Goal: Information Seeking & Learning: Learn about a topic

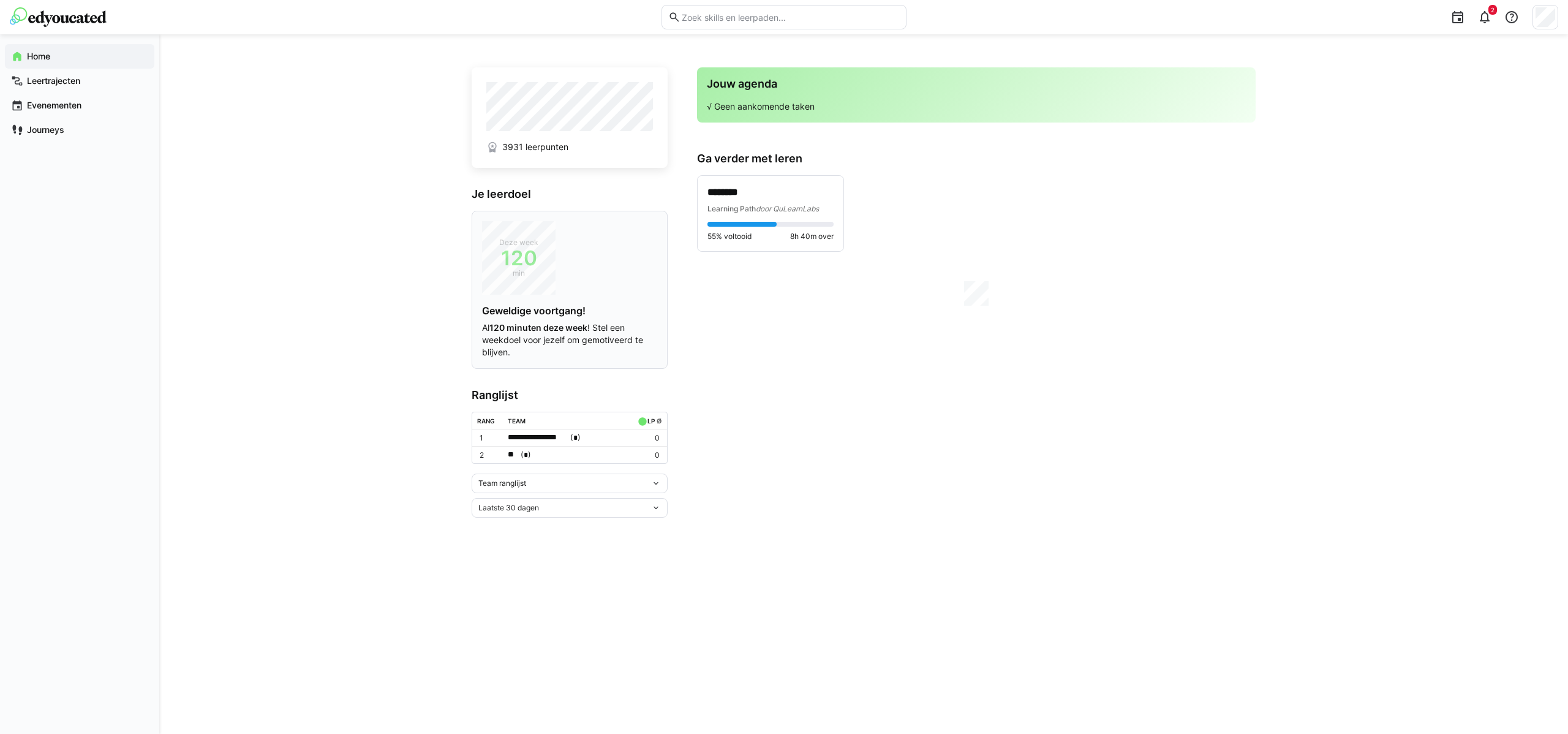
click at [519, 264] on span "120" at bounding box center [519, 258] width 74 height 13
click at [727, 198] on p "********" at bounding box center [770, 192] width 126 height 14
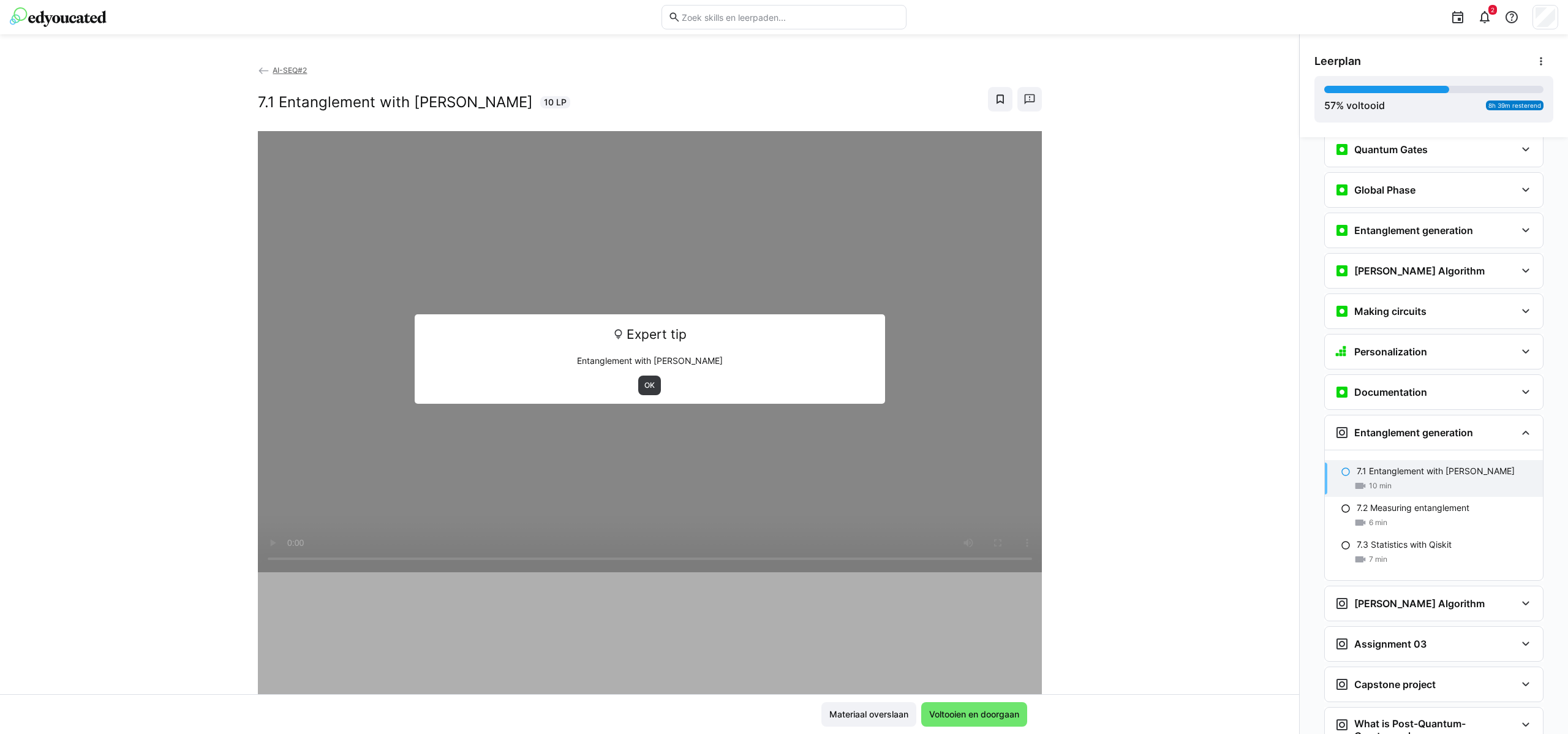
scroll to position [1654, 0]
click at [645, 383] on span "OK" at bounding box center [650, 385] width 13 height 10
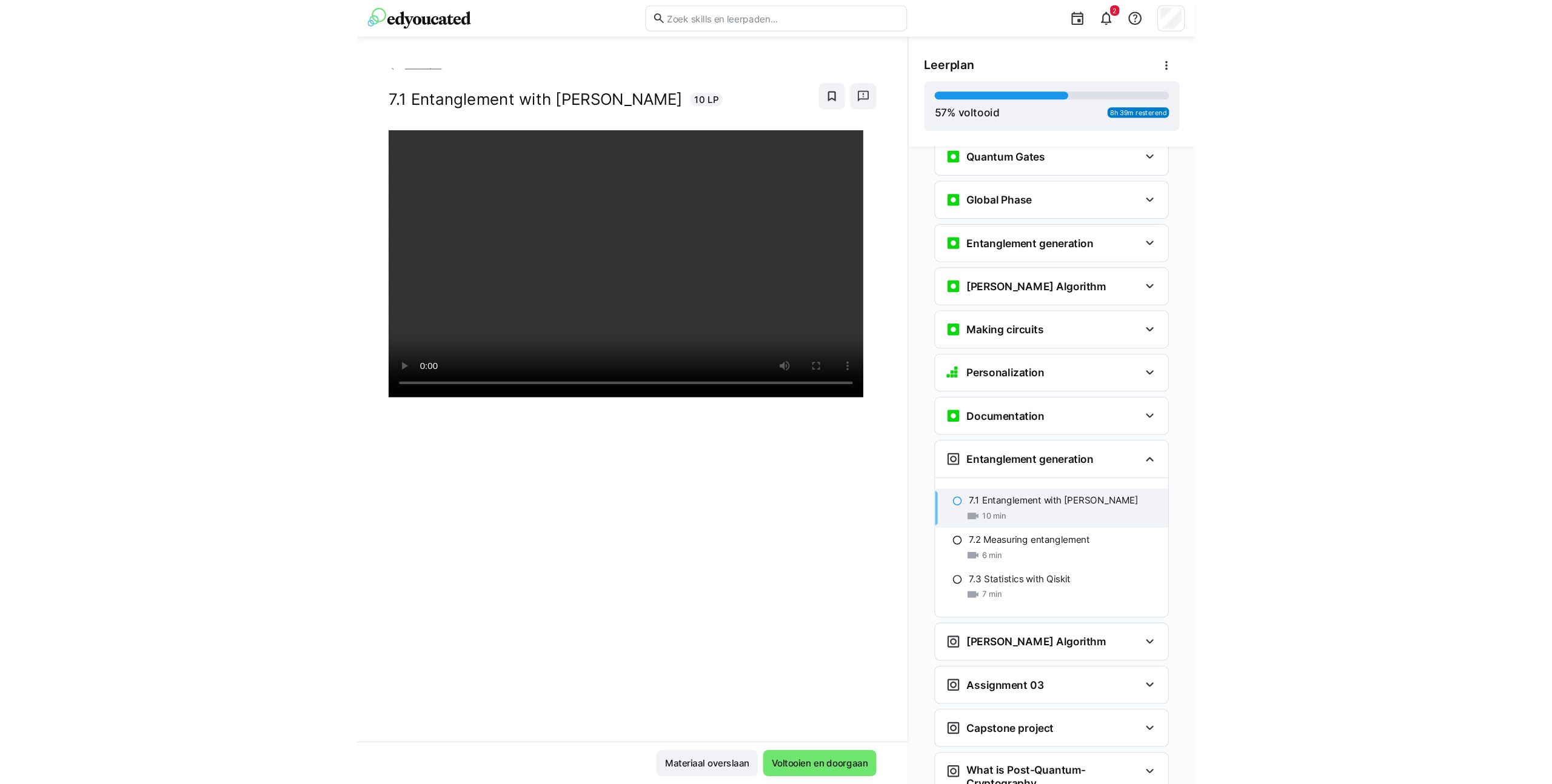
scroll to position [8, 0]
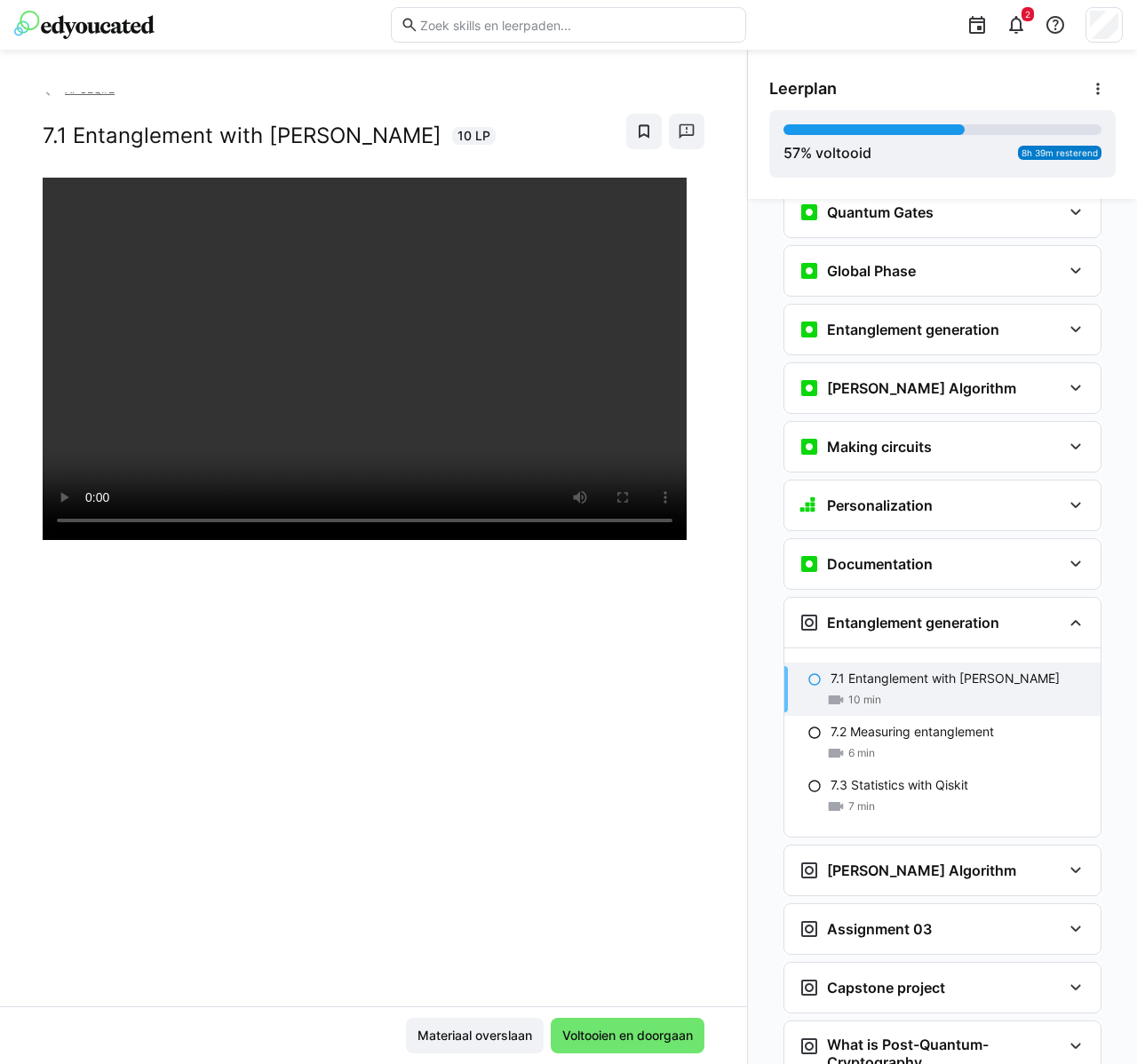
click at [569, 813] on div at bounding box center [374, 710] width 662 height 1064
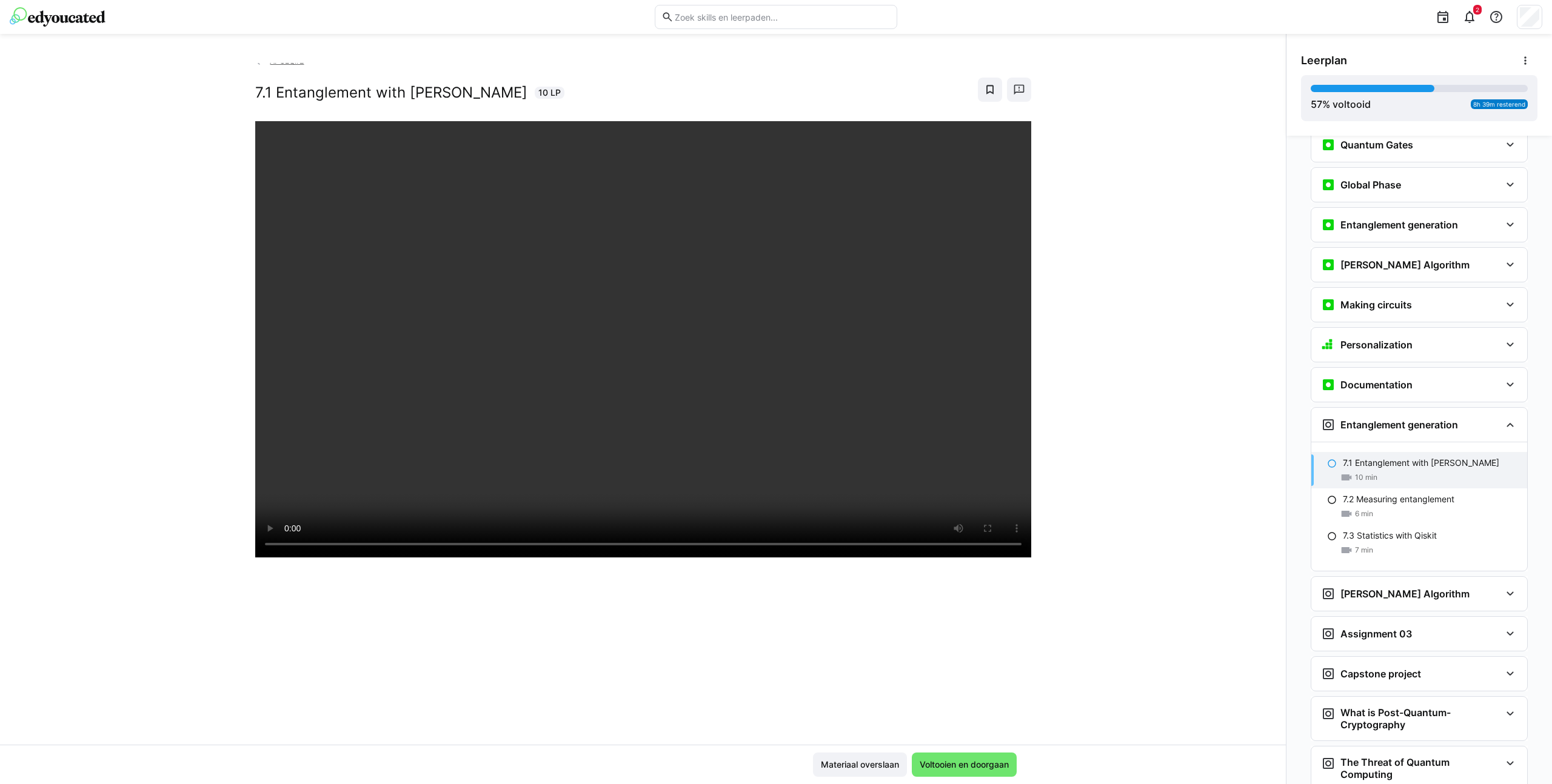
scroll to position [0, 0]
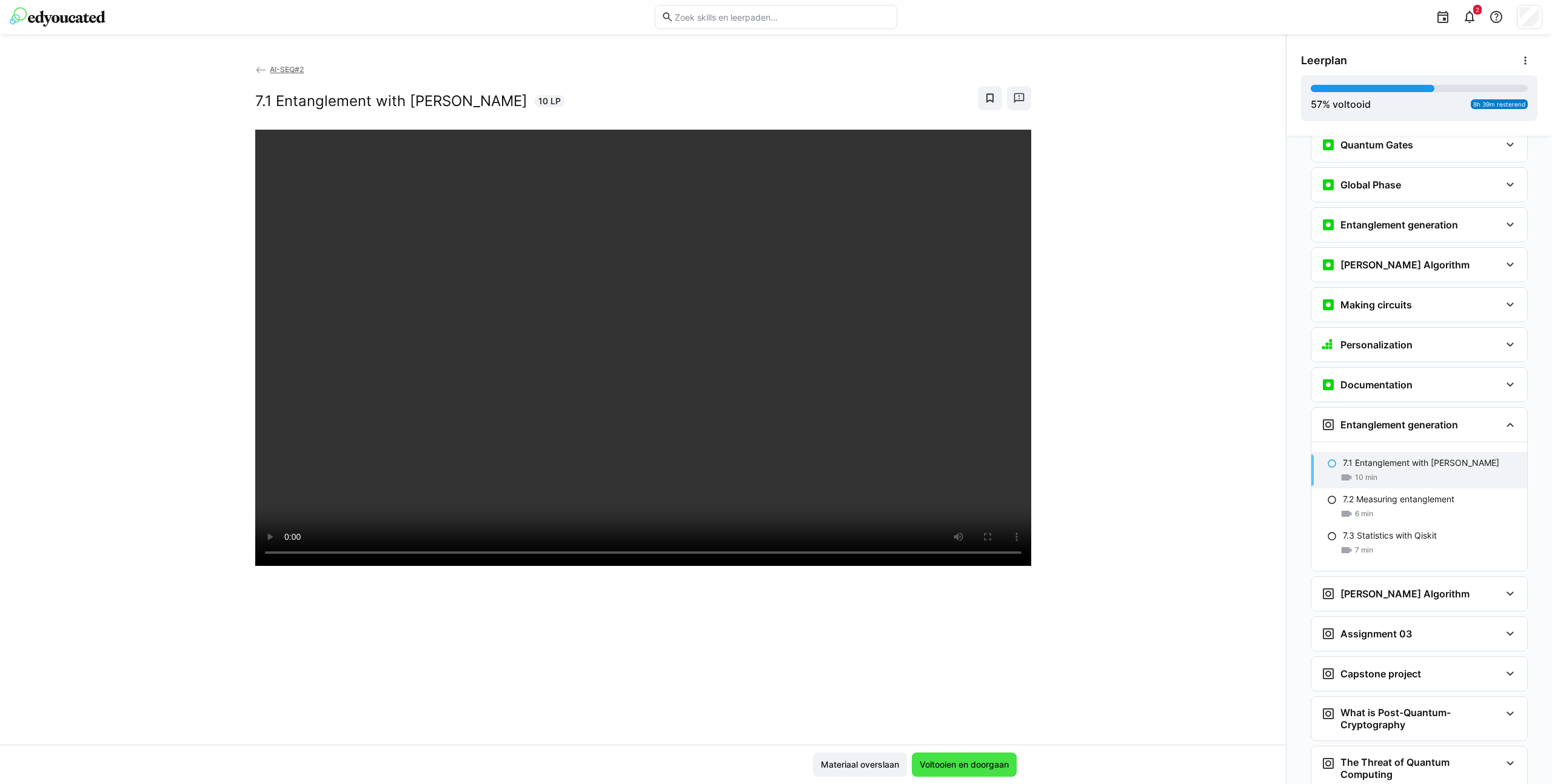
click at [974, 725] on span "Voltooien en doorgaan" at bounding box center [964, 764] width 93 height 12
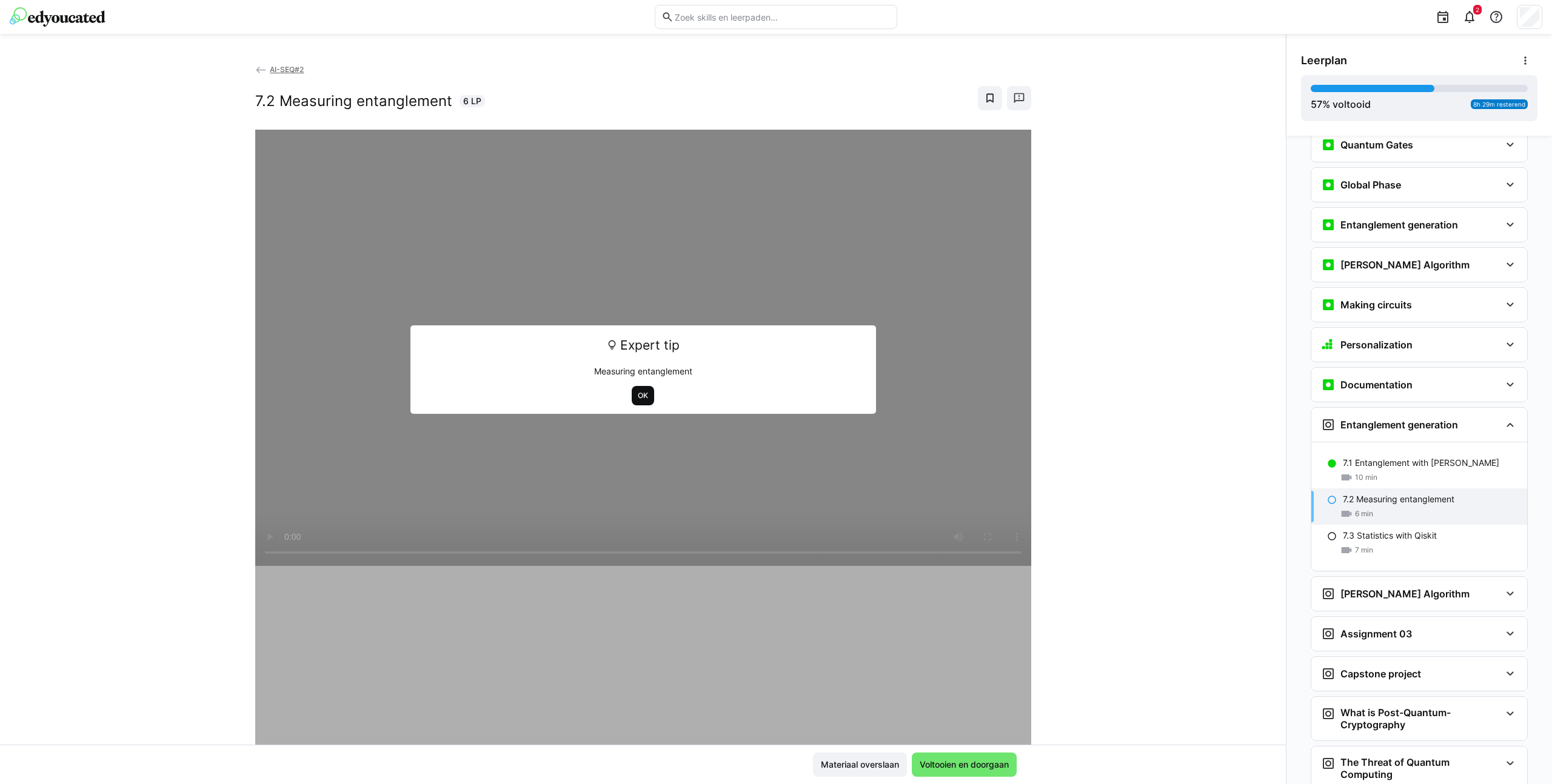
click at [636, 395] on span "OK" at bounding box center [643, 396] width 13 height 10
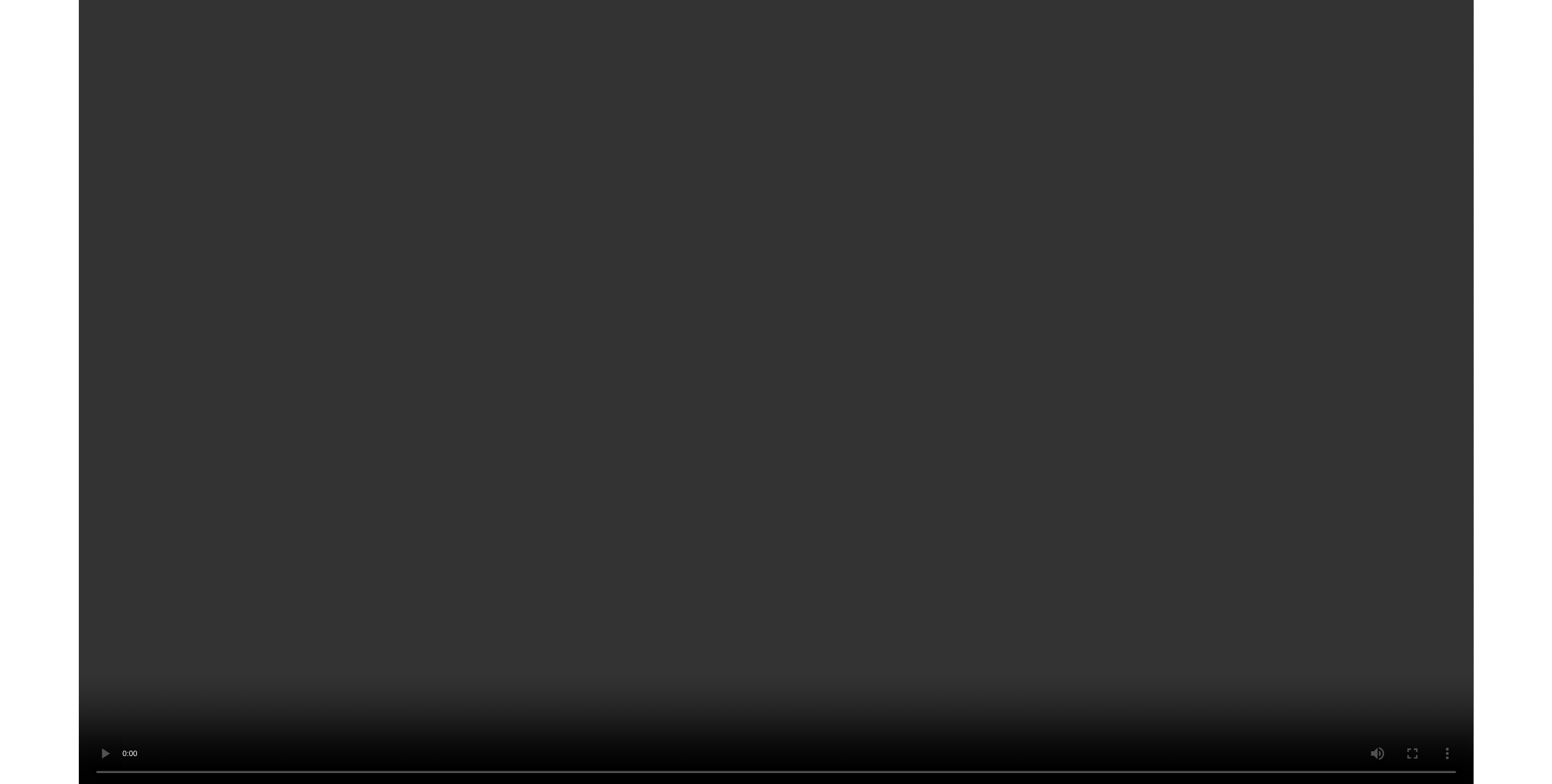
scroll to position [1636, 0]
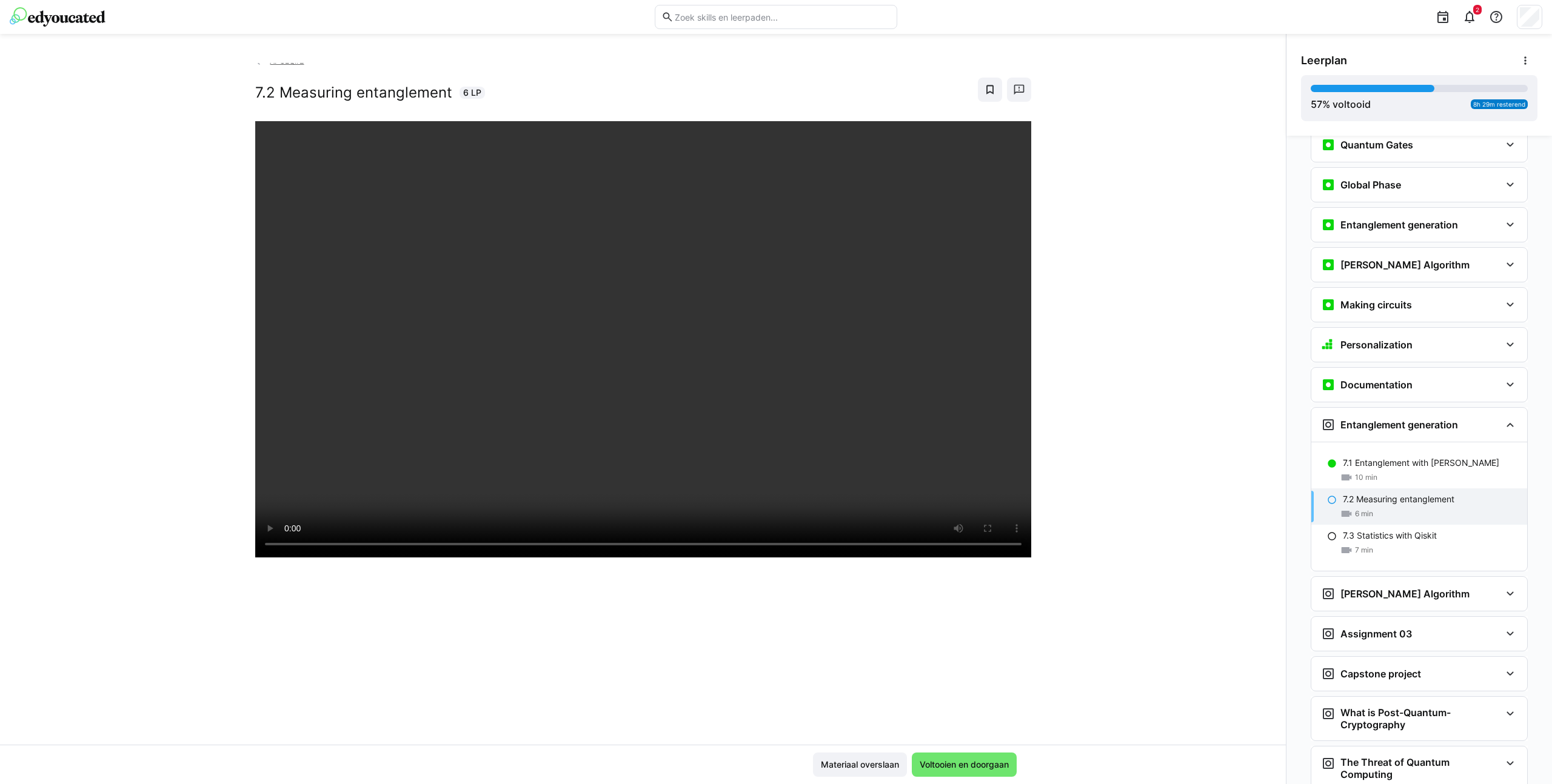
click at [999, 709] on div at bounding box center [643, 513] width 776 height 784
click at [985, 725] on span "Voltooien en doorgaan" at bounding box center [964, 764] width 93 height 12
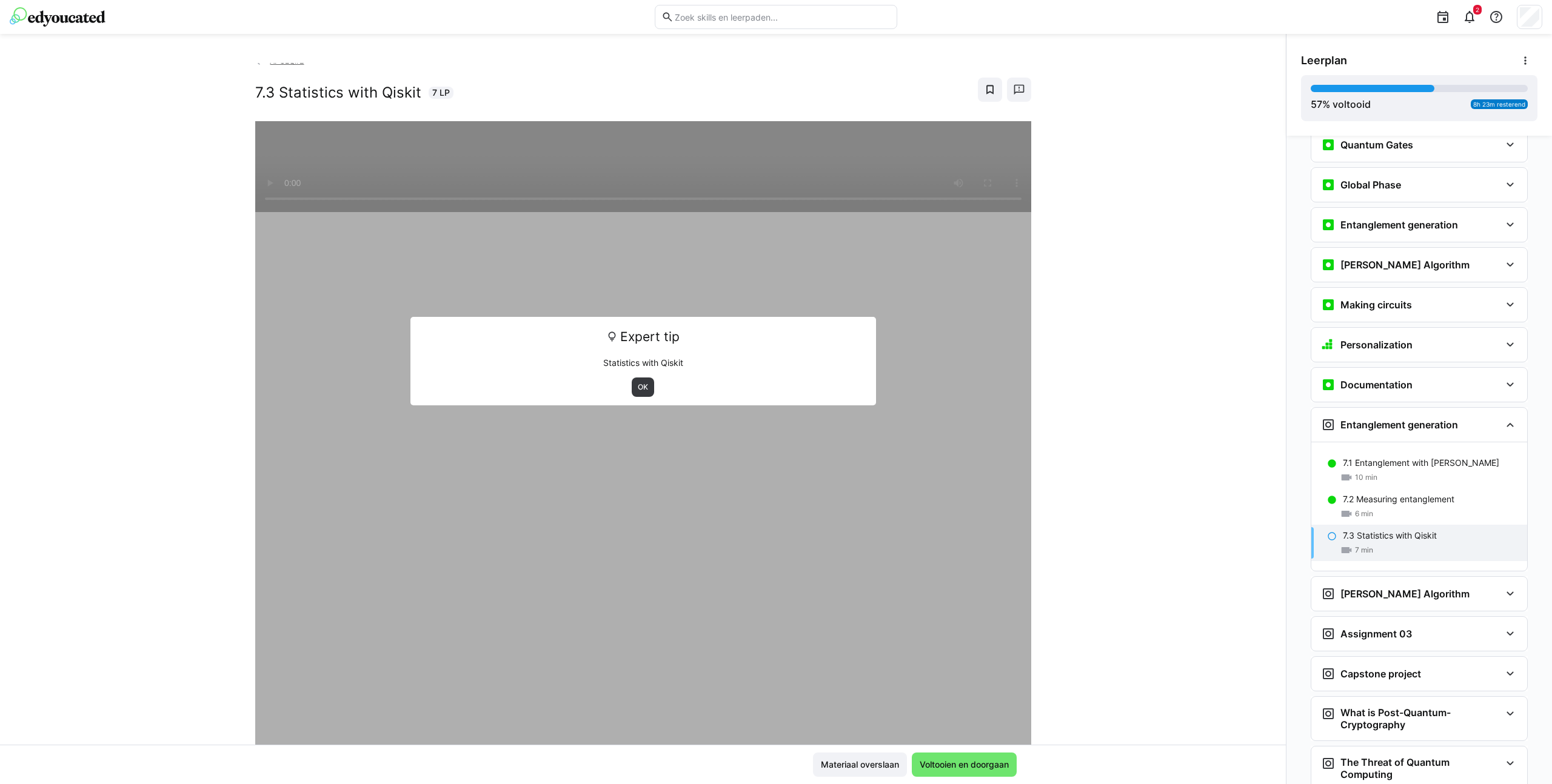
scroll to position [0, 0]
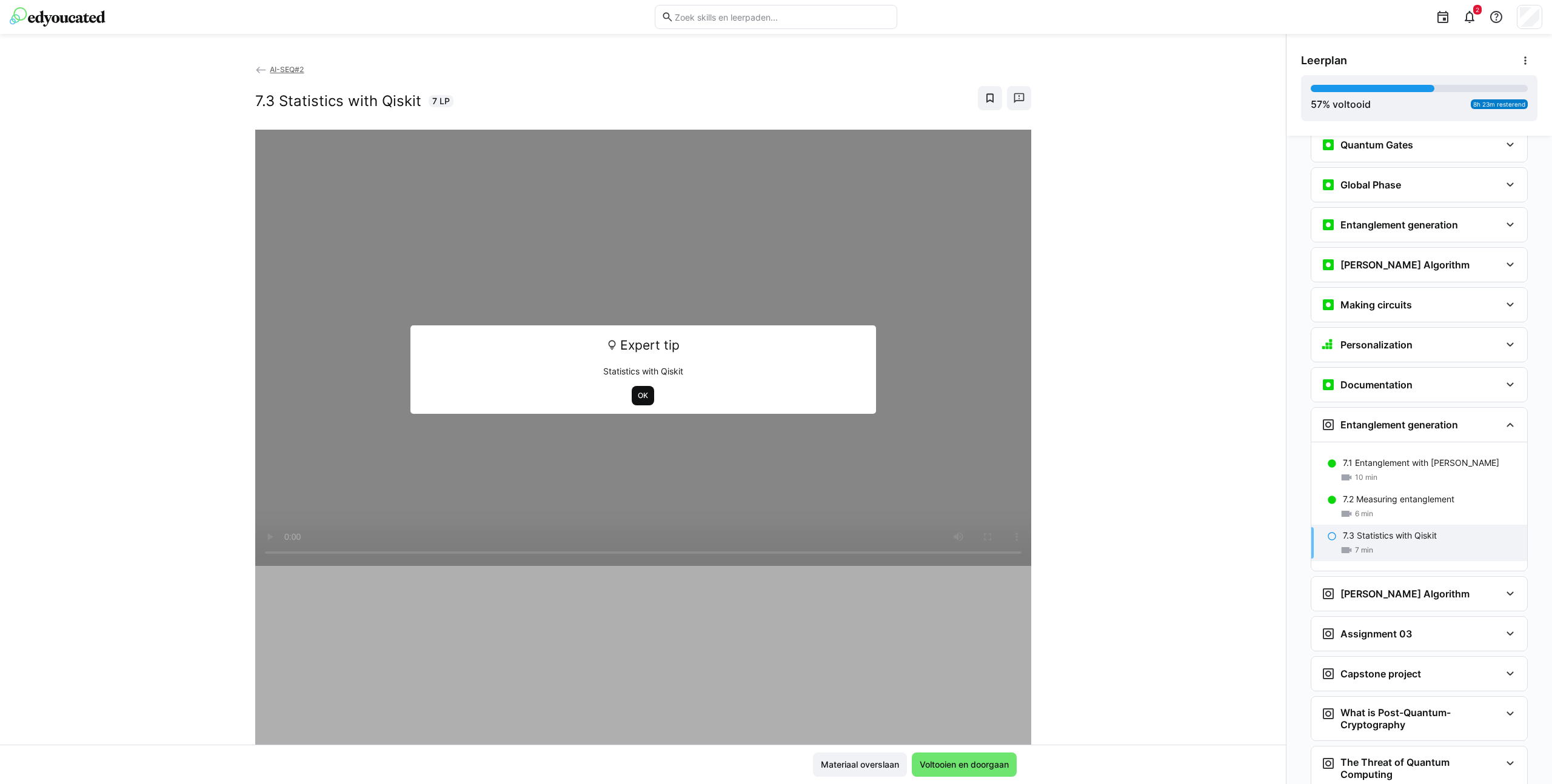
click at [637, 394] on span "OK" at bounding box center [643, 396] width 13 height 10
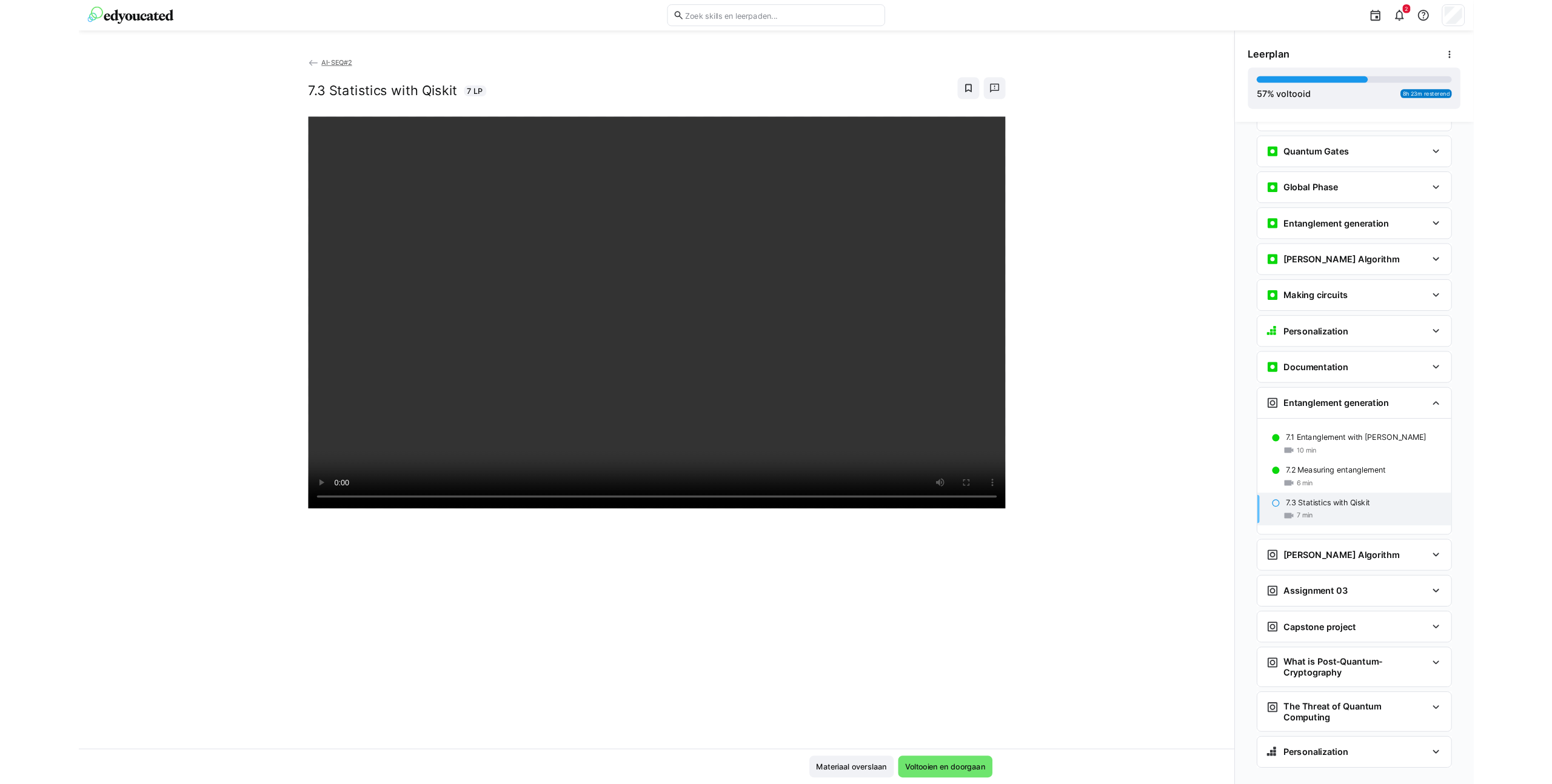
scroll to position [1636, 0]
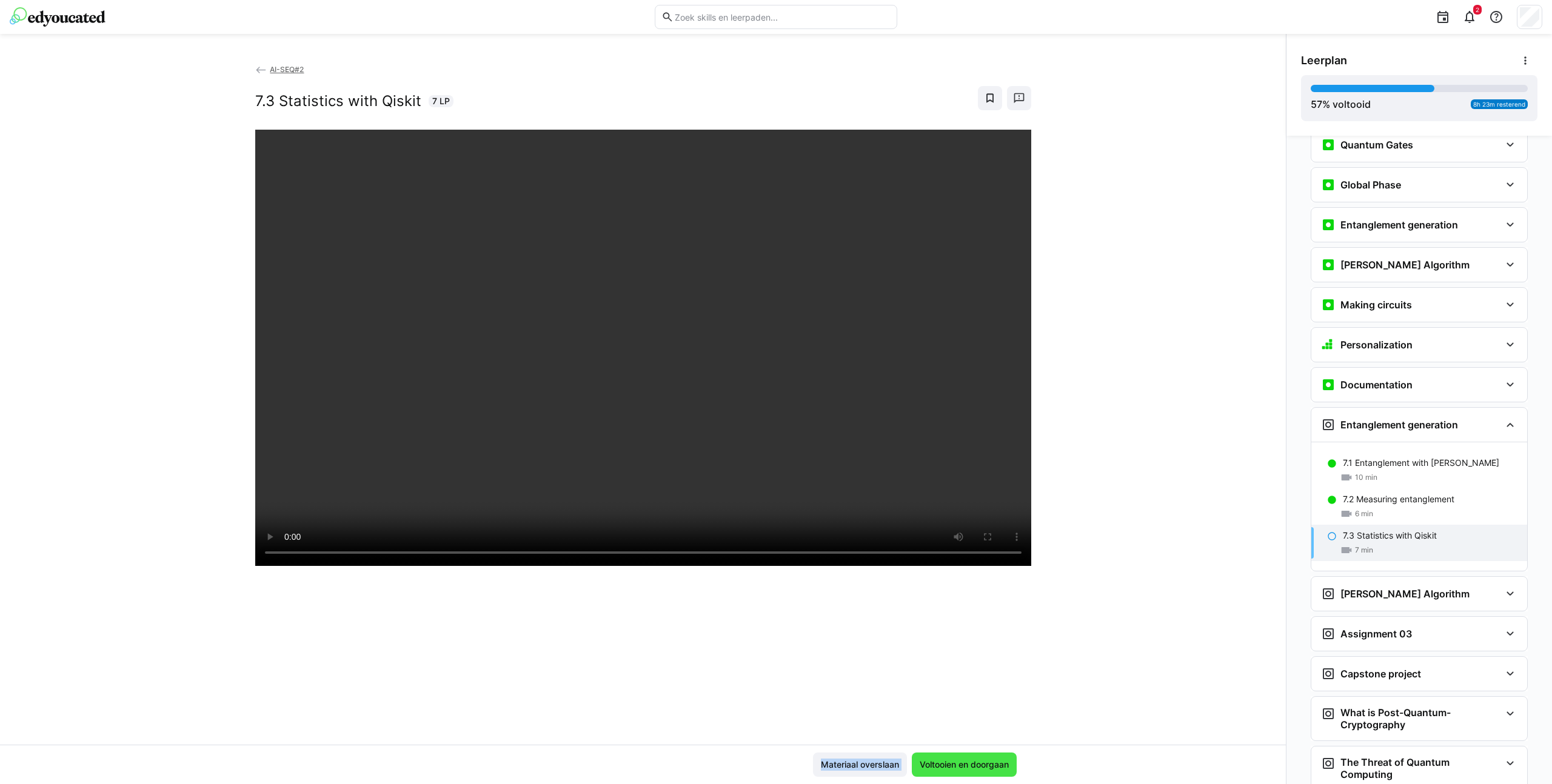
click at [974, 725] on div "Materiaal overslaan Voltooien en doorgaan" at bounding box center [643, 764] width 1286 height 39
click at [974, 725] on span "Voltooien en doorgaan" at bounding box center [964, 764] width 105 height 24
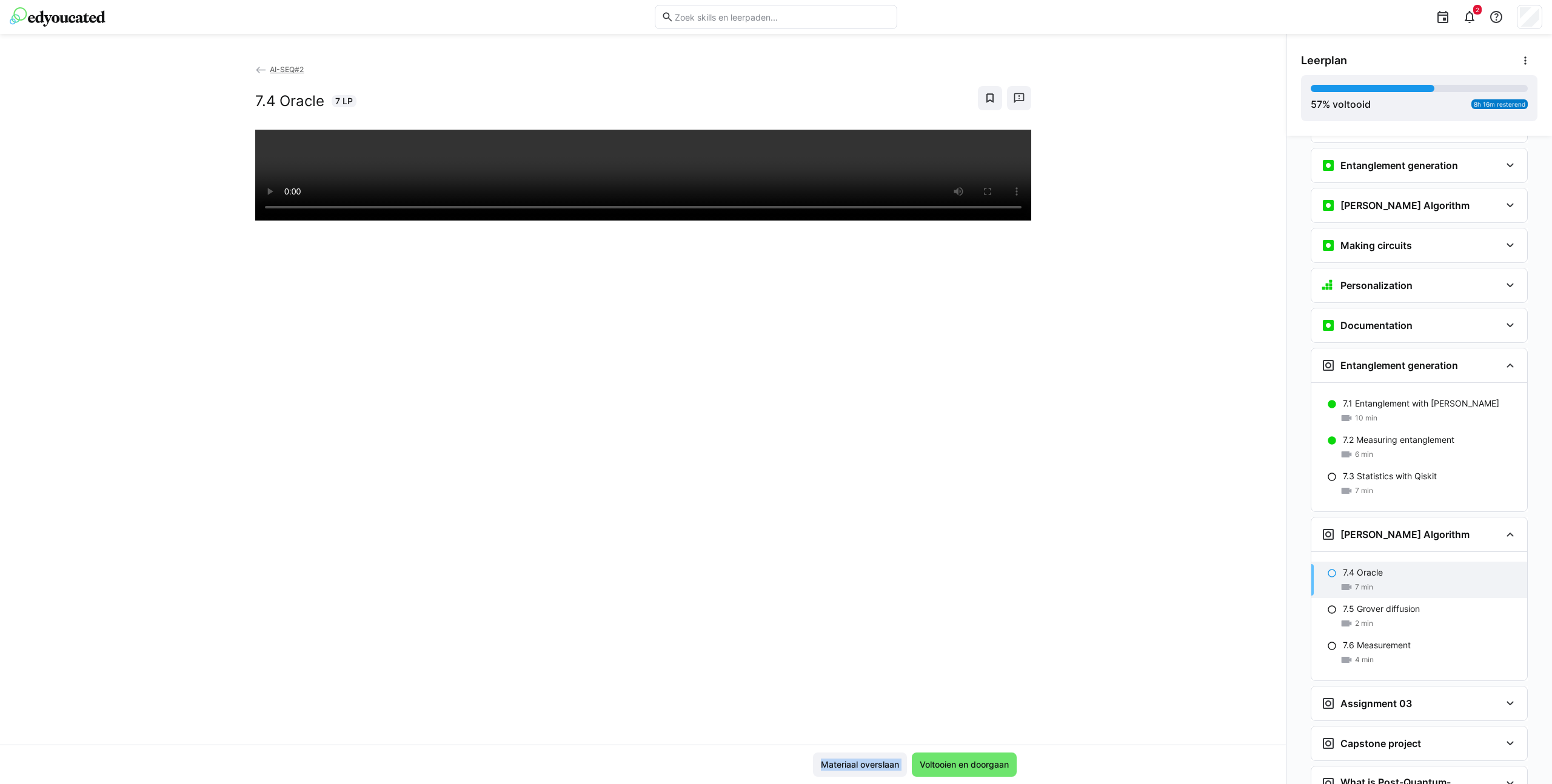
scroll to position [1700, 0]
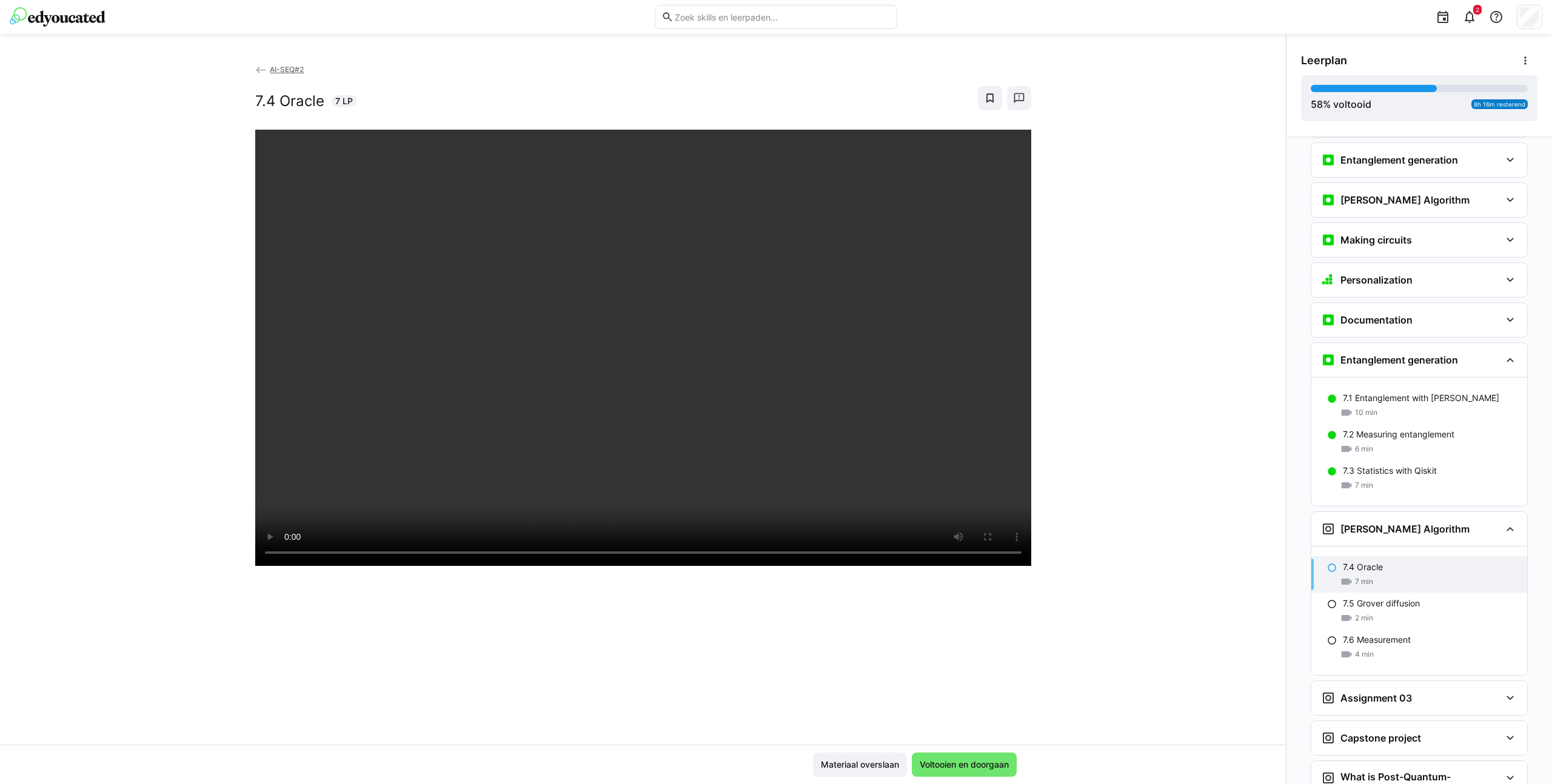
click at [1126, 422] on div "AI-SEQ#2 7.4 Oracle 7 LP" at bounding box center [643, 404] width 1286 height 682
click at [976, 725] on span "Voltooien en doorgaan" at bounding box center [964, 764] width 93 height 12
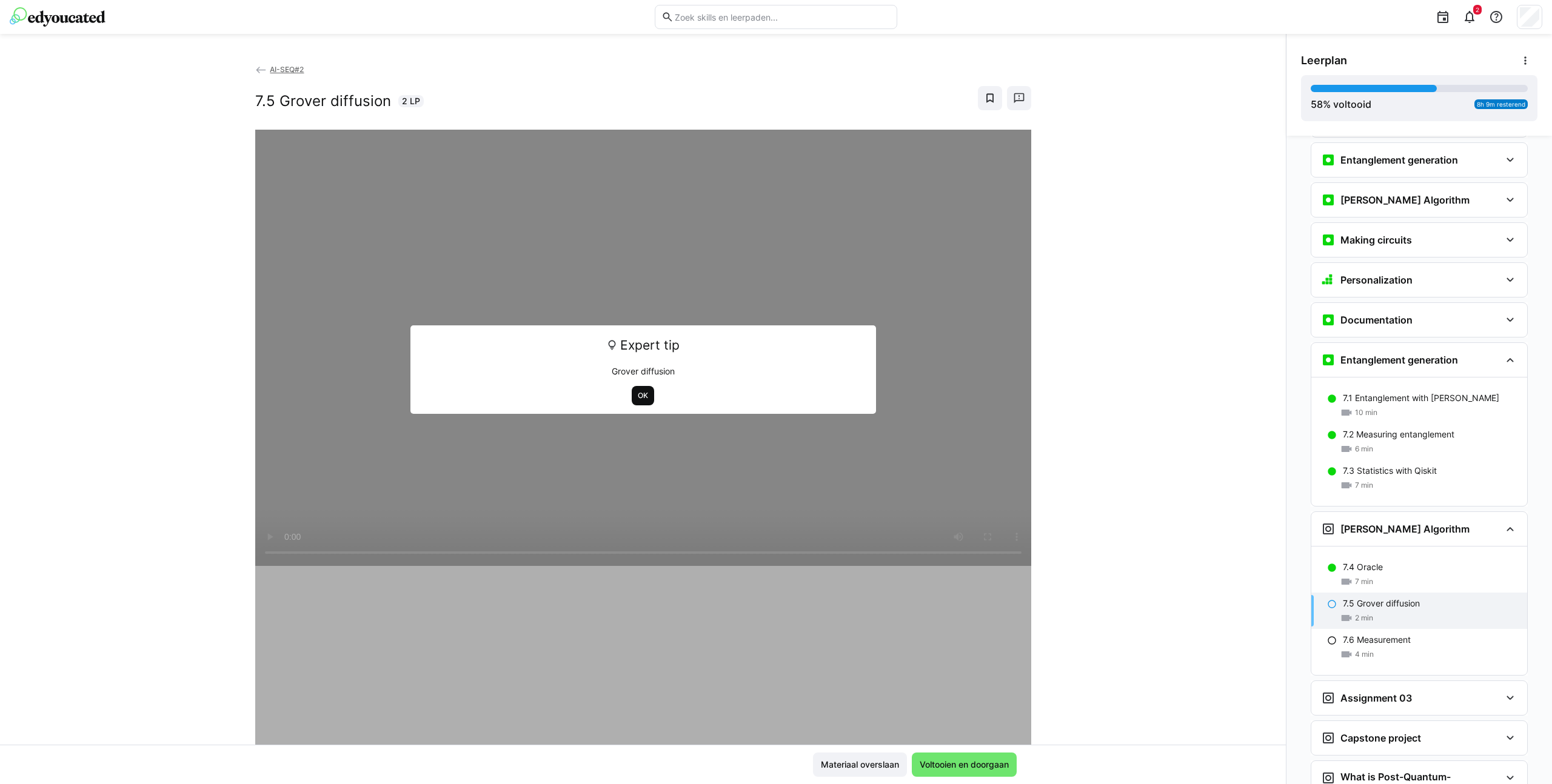
click at [642, 395] on span "OK" at bounding box center [643, 396] width 13 height 10
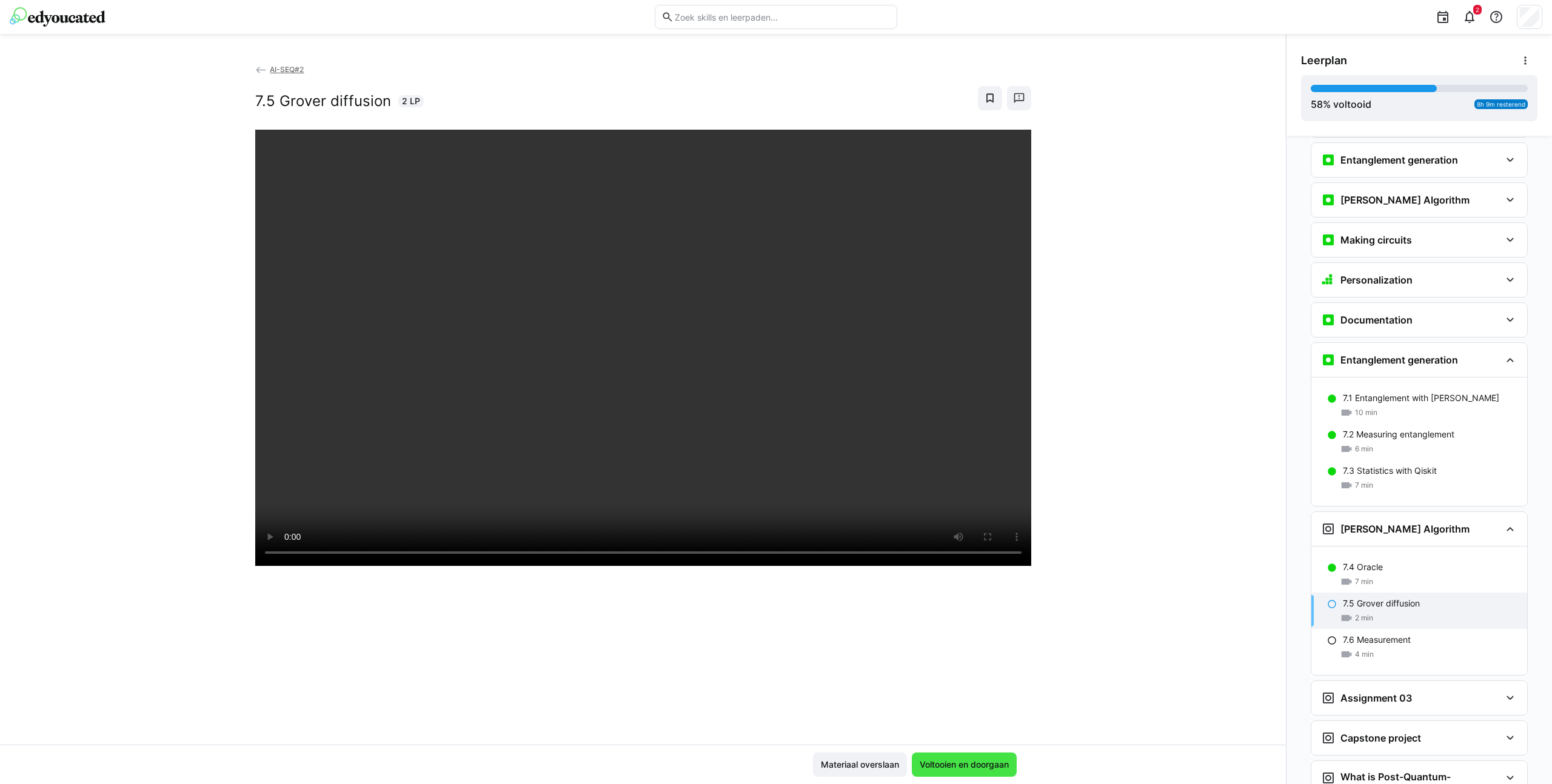
click at [972, 725] on span "Voltooien en doorgaan" at bounding box center [964, 764] width 105 height 24
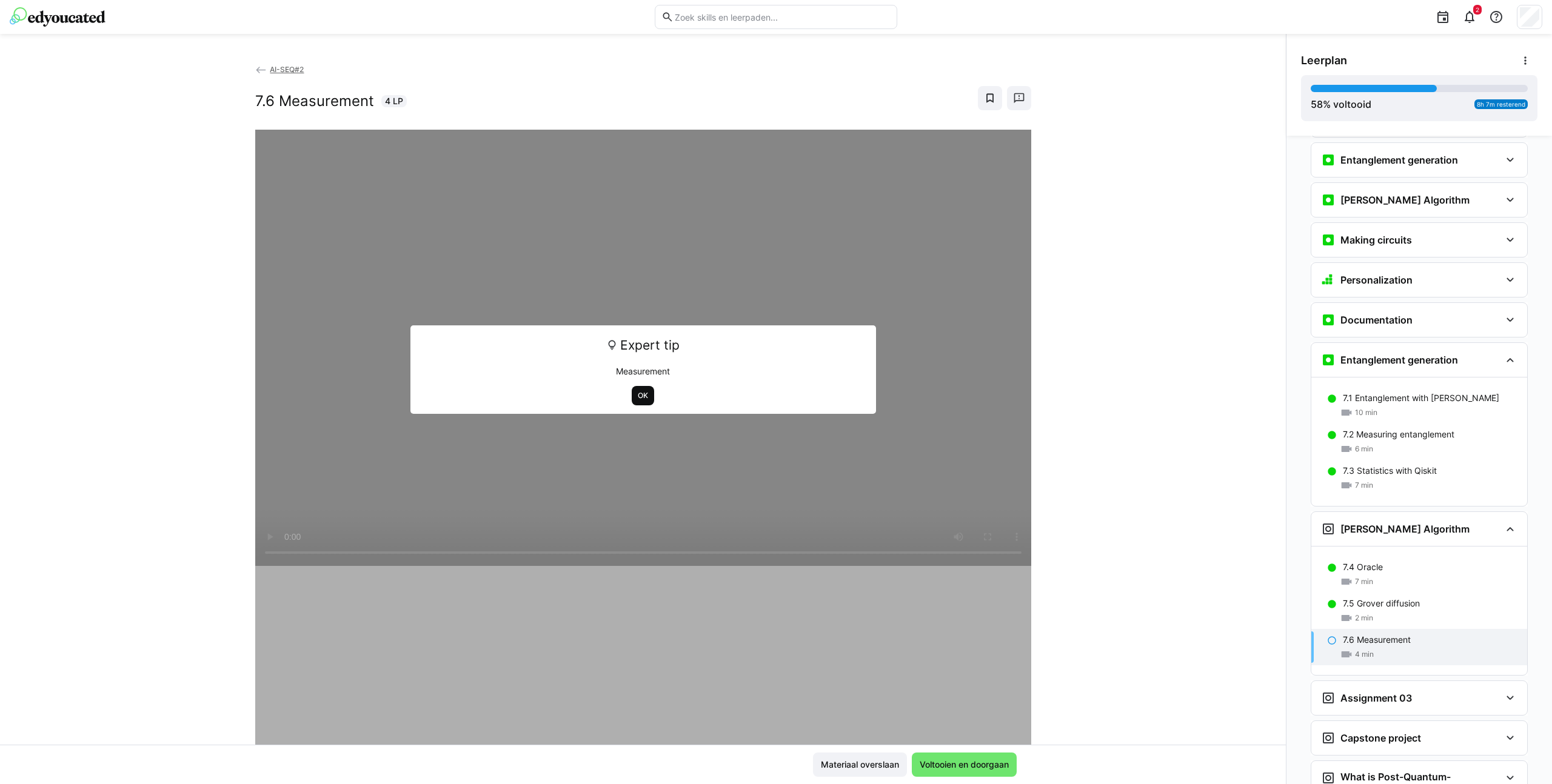
click at [640, 394] on span "OK" at bounding box center [643, 396] width 13 height 10
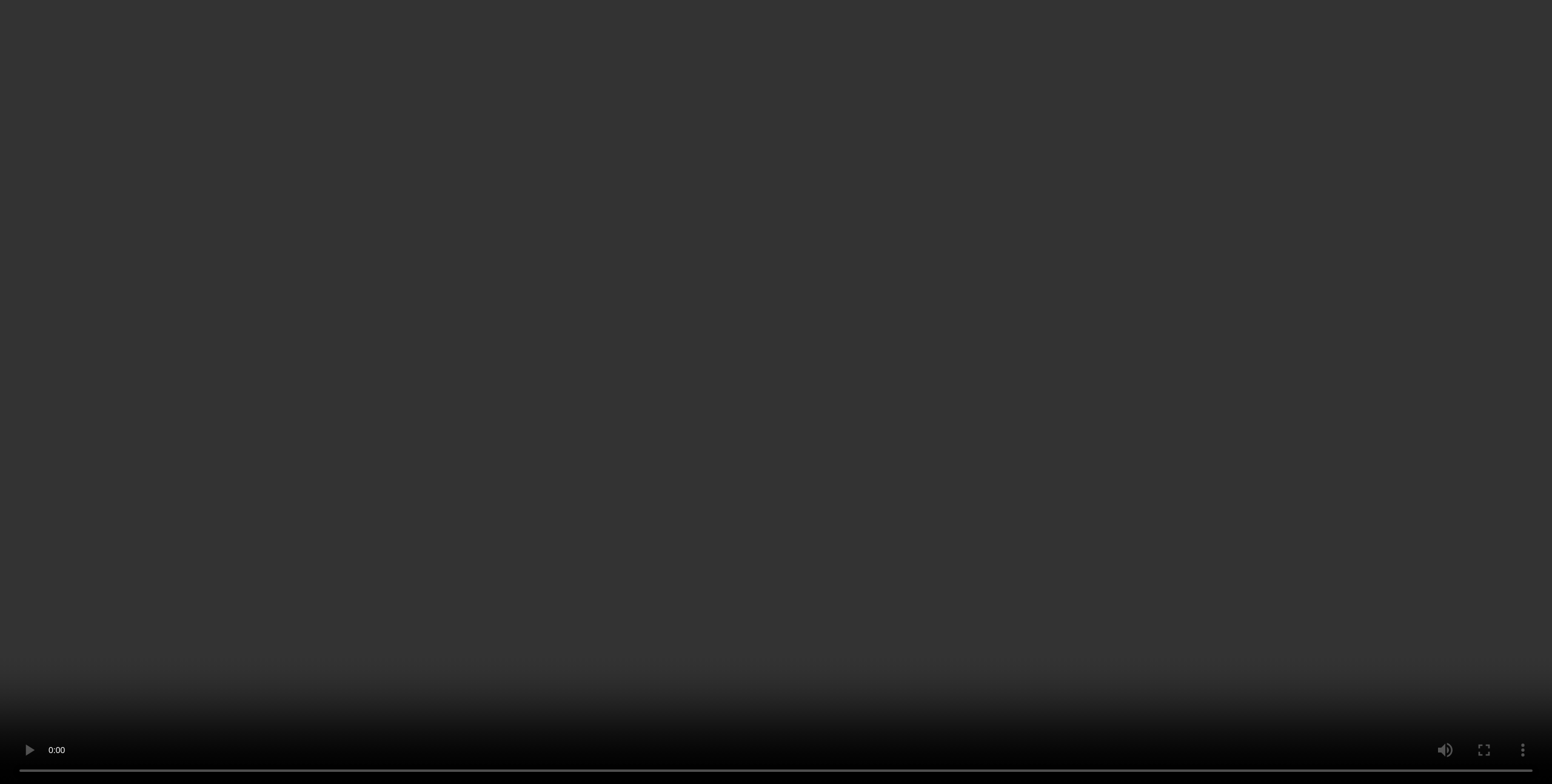
scroll to position [167, 0]
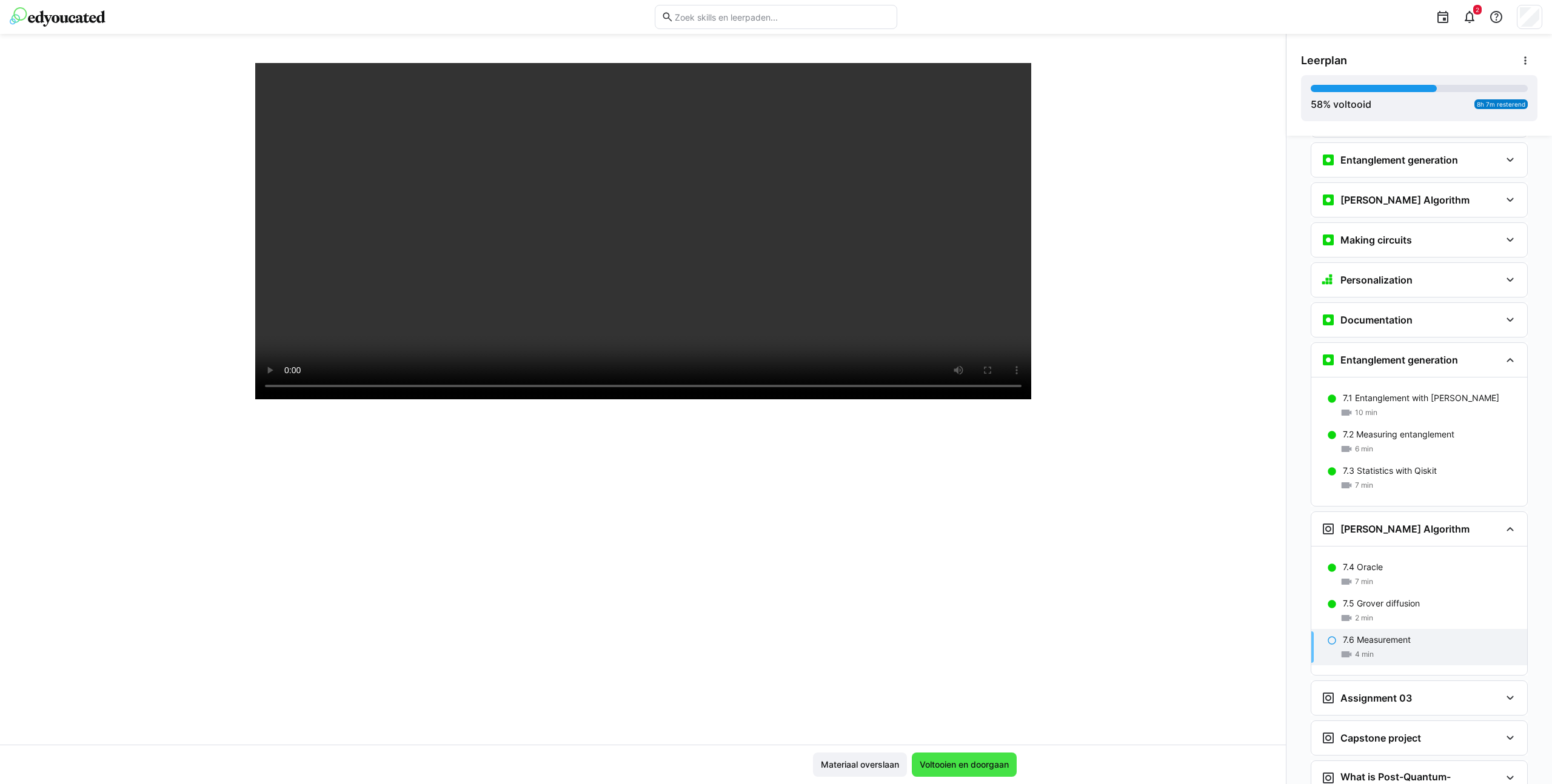
click at [977, 725] on span "Voltooien en doorgaan" at bounding box center [964, 764] width 93 height 12
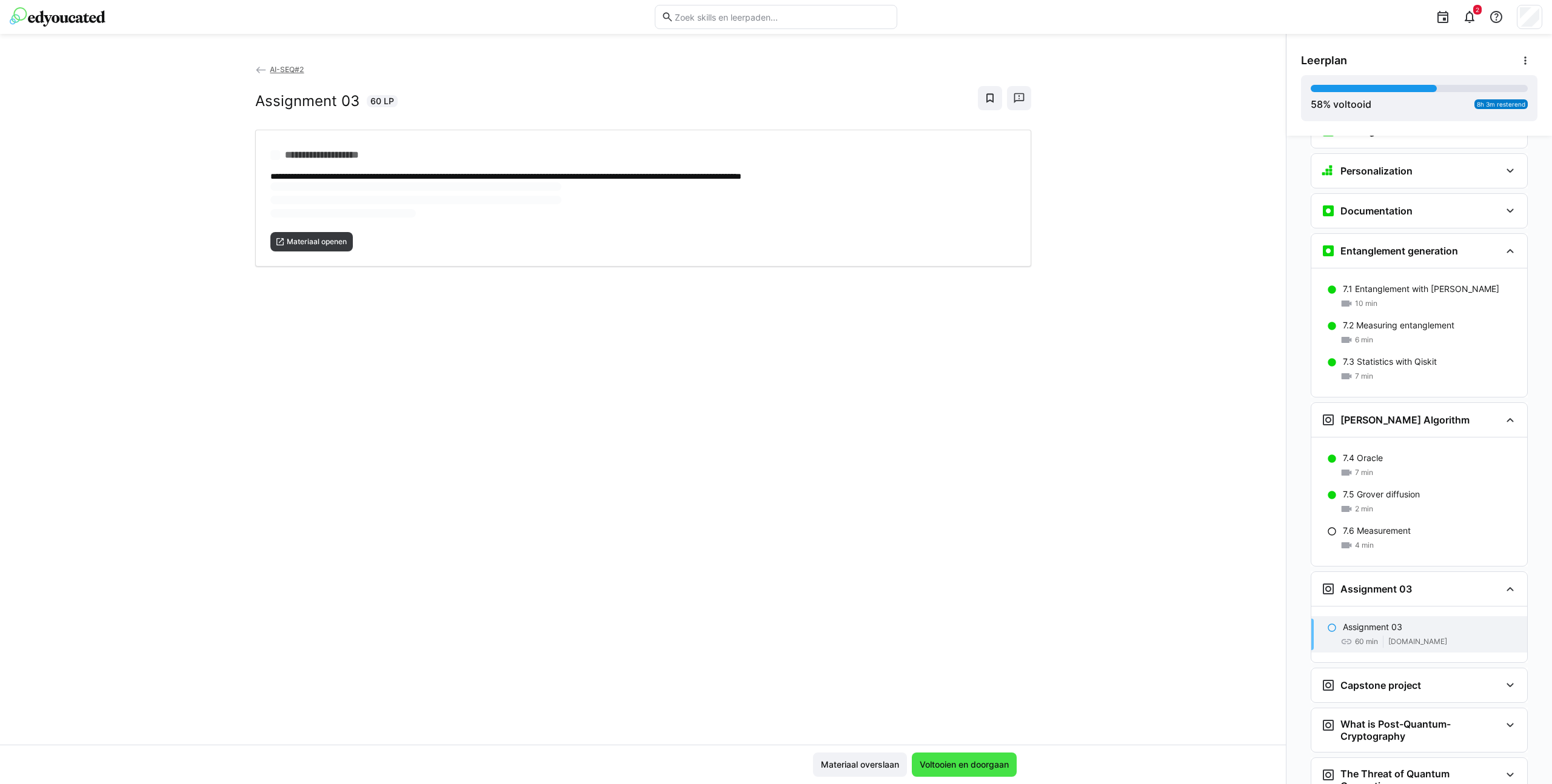
scroll to position [1829, 0]
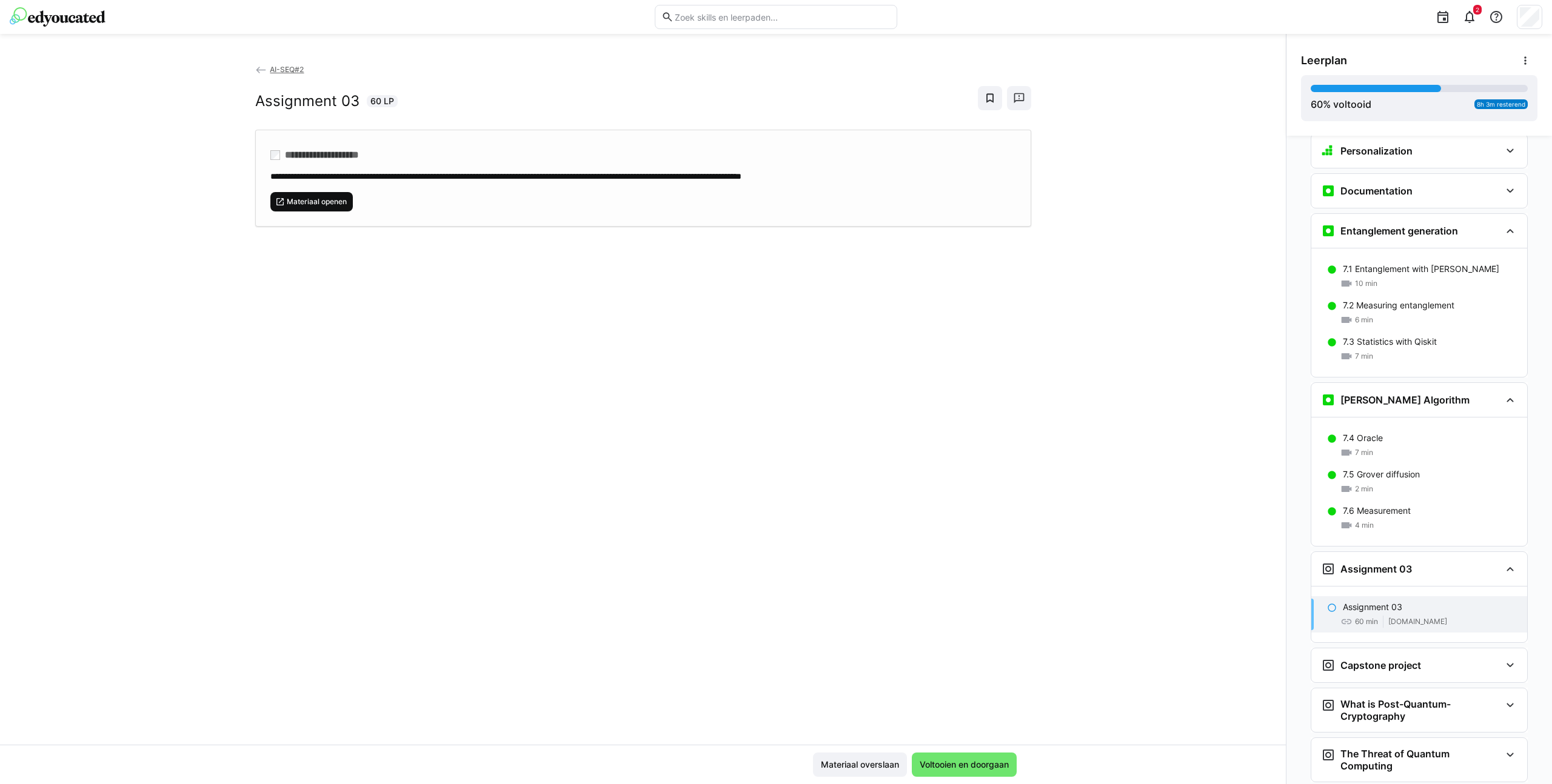
click at [329, 201] on span "Materiaal openen" at bounding box center [317, 201] width 63 height 10
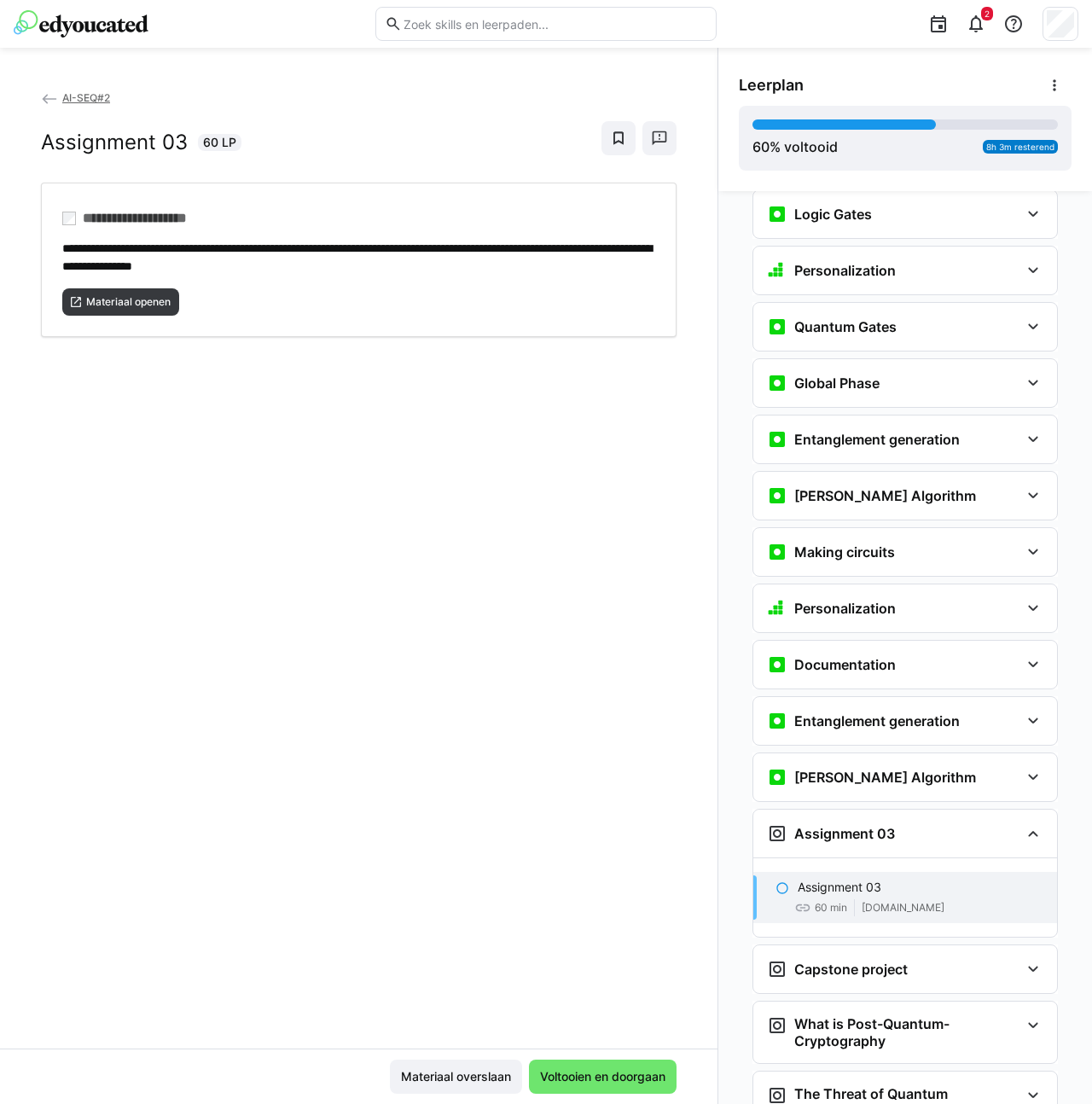
scroll to position [2221, 0]
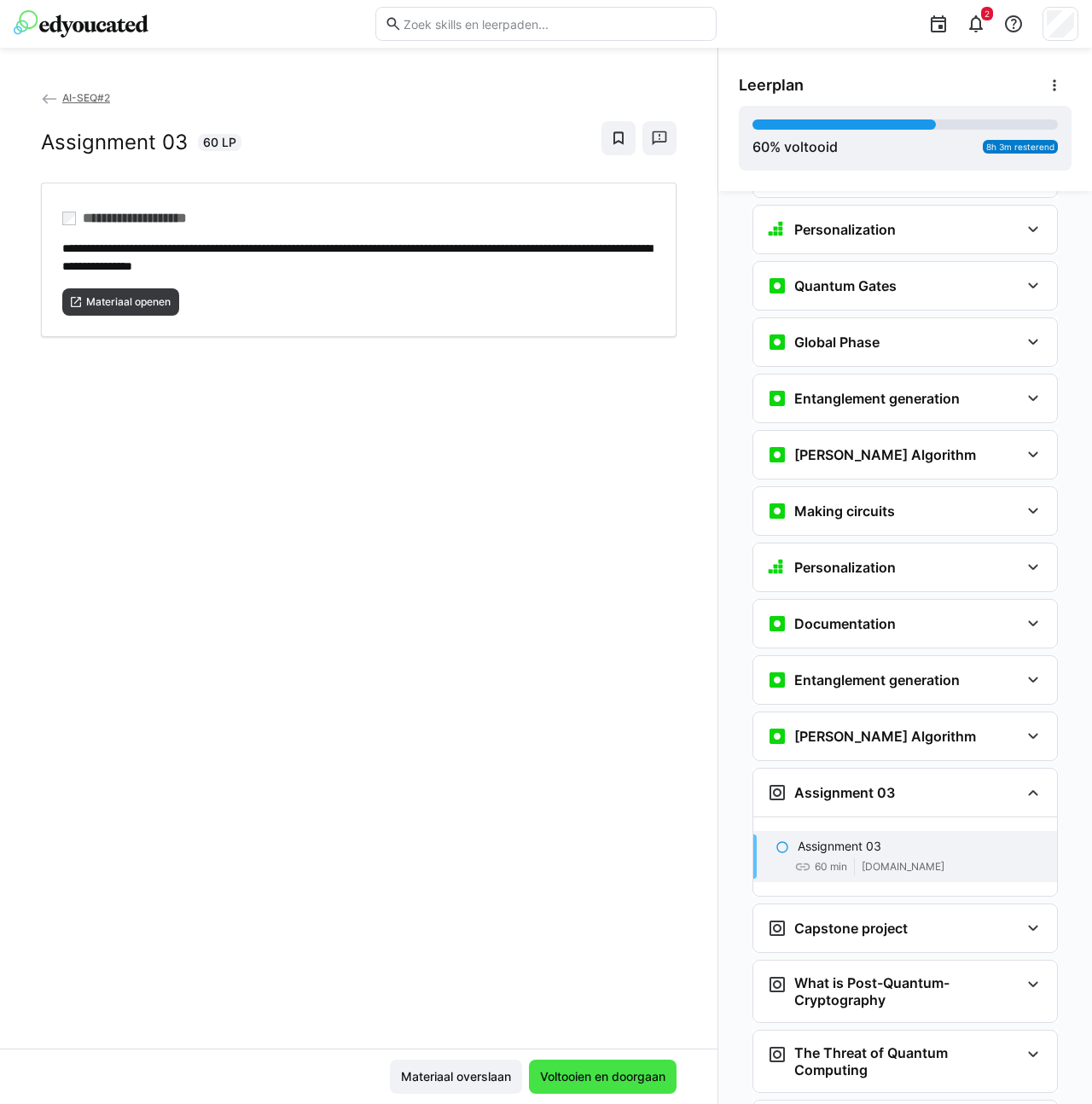
click at [606, 1073] on span "Voltooien en doorgaan" at bounding box center [603, 1076] width 130 height 17
click at [600, 1078] on span "Voltooien en doorgaan" at bounding box center [603, 1076] width 130 height 17
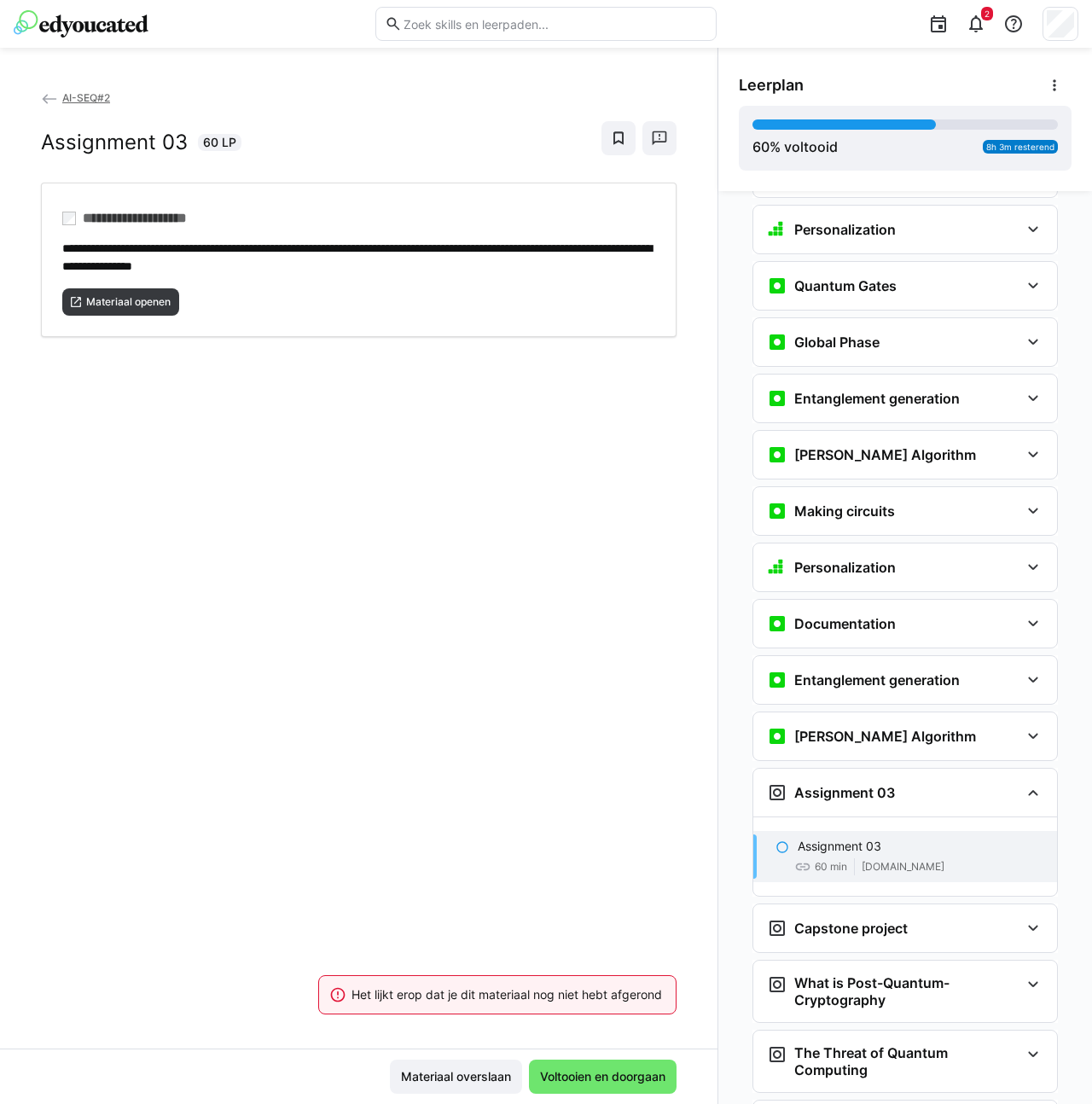
click at [551, 861] on div "**********" at bounding box center [359, 569] width 718 height 960
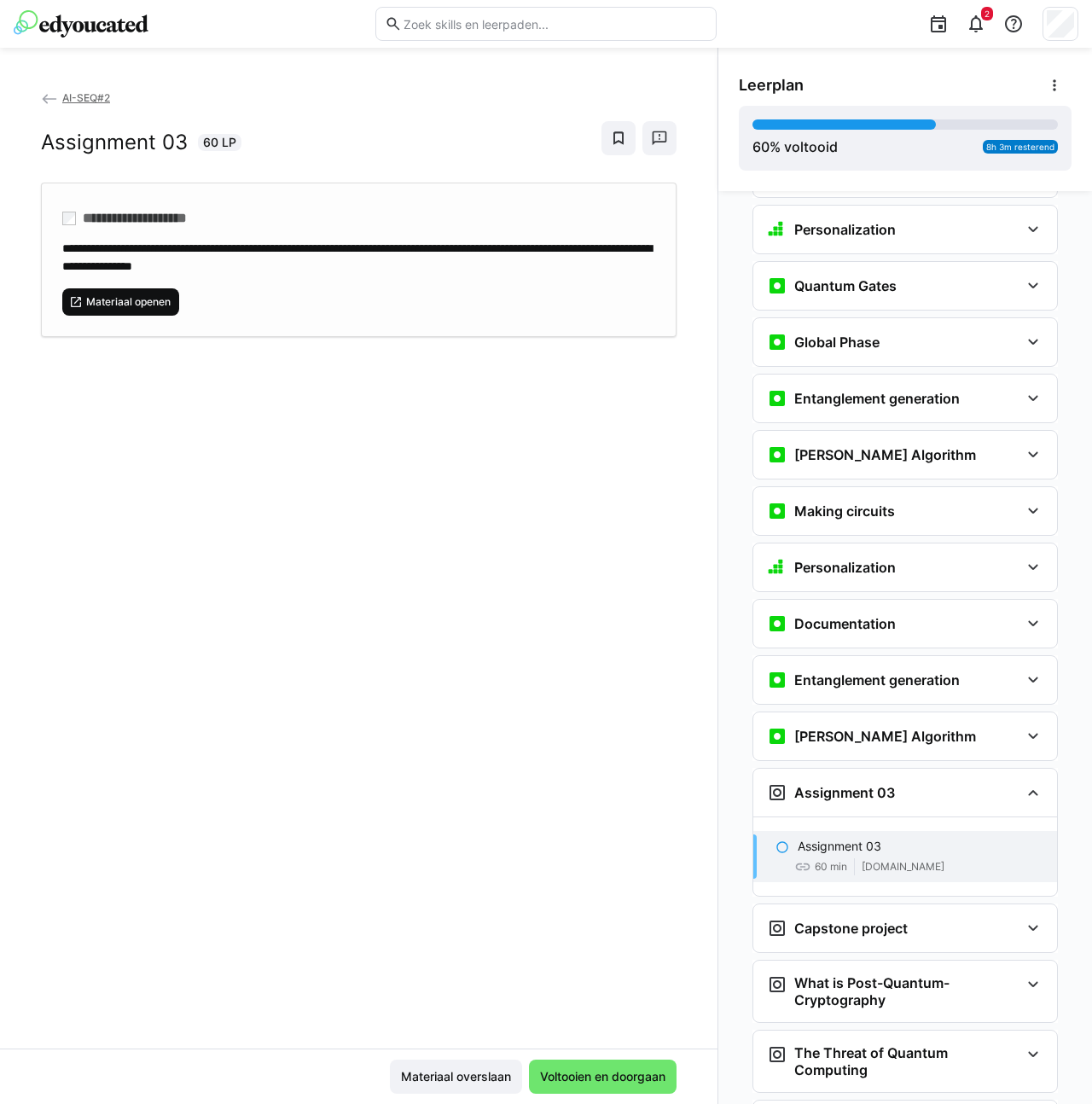
click at [133, 302] on span "Materiaal openen" at bounding box center [128, 302] width 88 height 14
click at [614, 1088] on span "Voltooien en doorgaan" at bounding box center [602, 1076] width 148 height 34
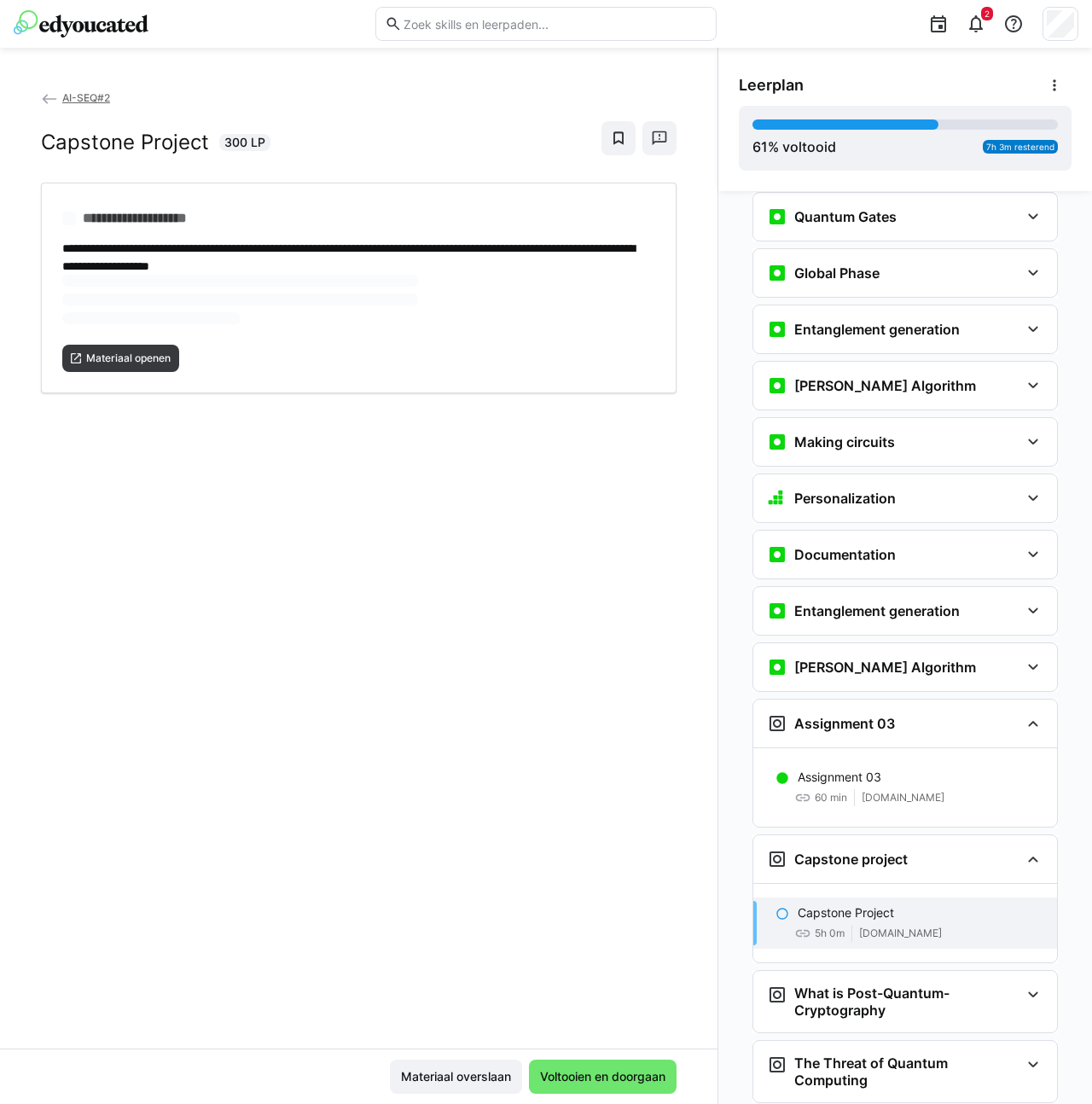
scroll to position [2292, 0]
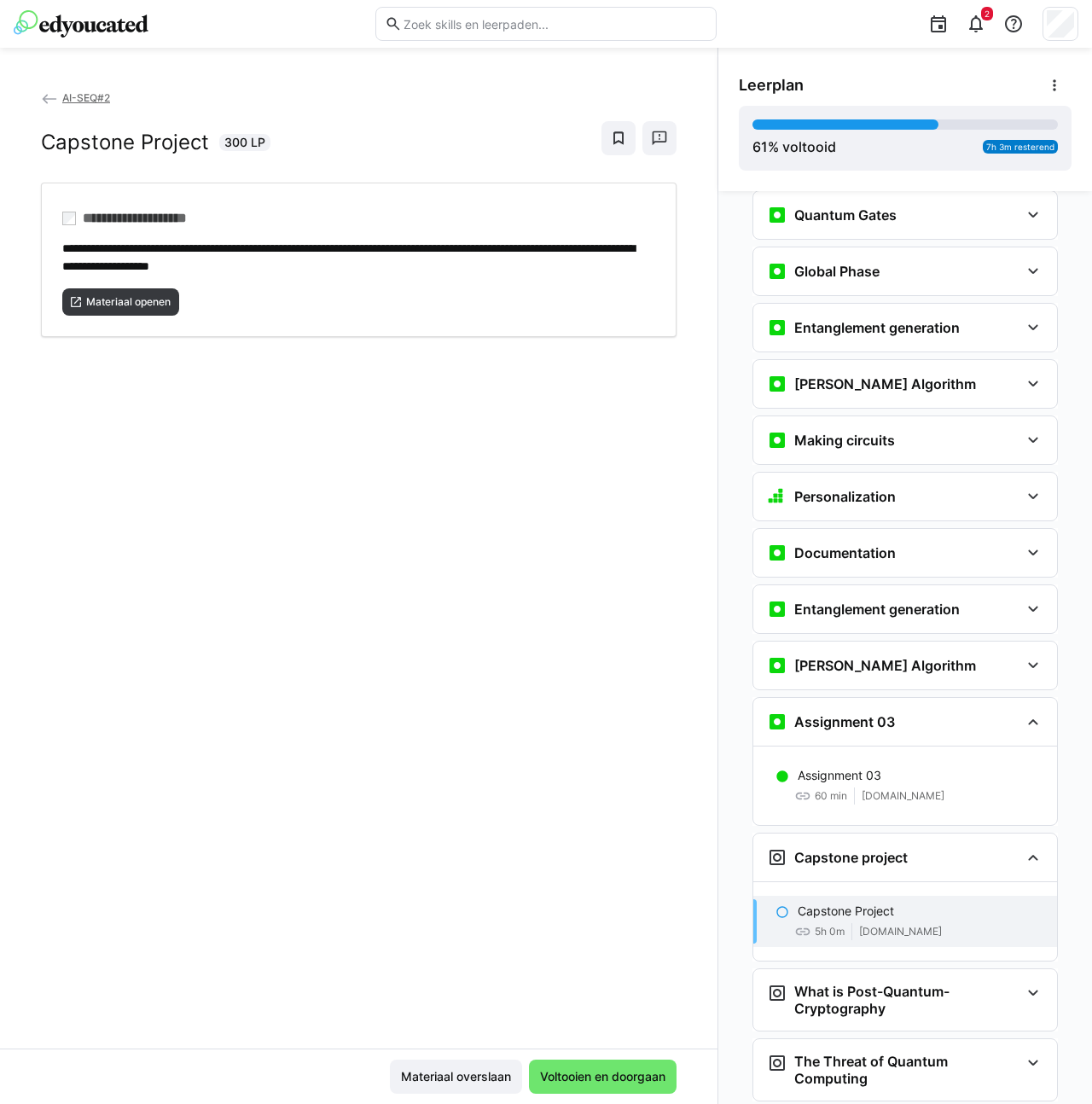
click at [275, 466] on div "**********" at bounding box center [359, 569] width 718 height 960
click at [139, 303] on span "Materiaal openen" at bounding box center [128, 302] width 88 height 14
